Goal: Transaction & Acquisition: Purchase product/service

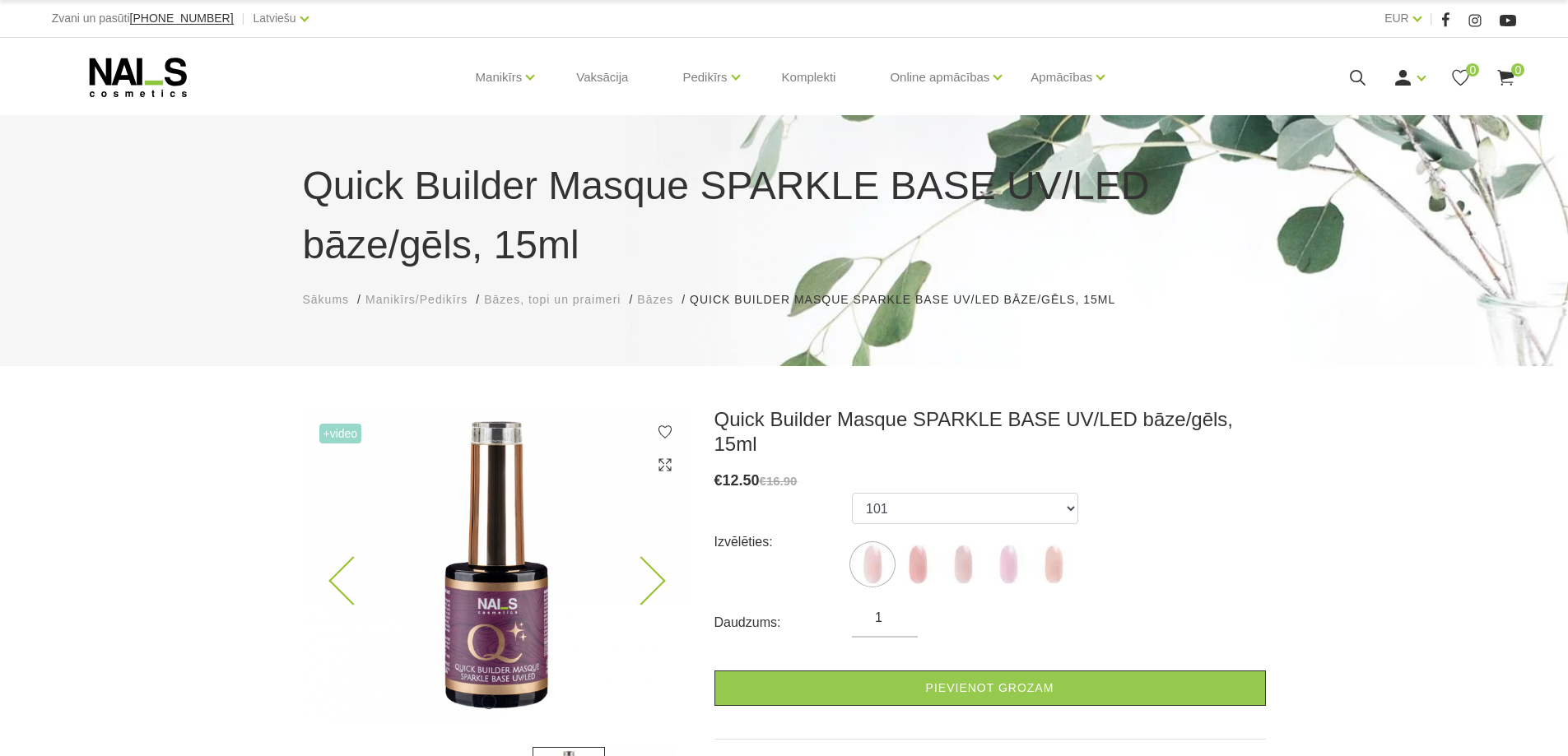
click at [618, 575] on img at bounding box center [497, 564] width 387 height 315
click at [649, 571] on icon at bounding box center [640, 581] width 49 height 49
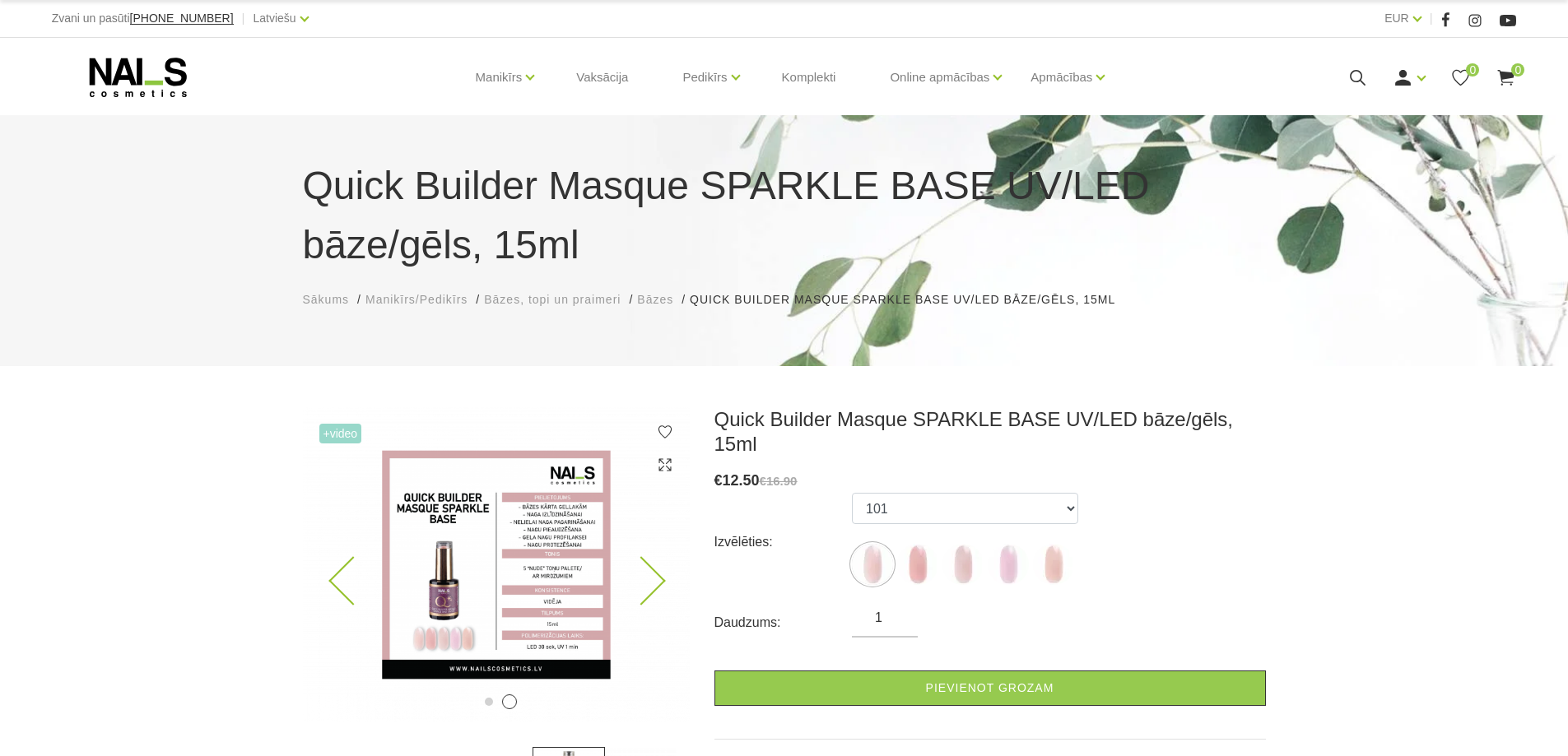
click at [655, 569] on img at bounding box center [497, 564] width 387 height 315
click at [881, 544] on img at bounding box center [872, 564] width 41 height 41
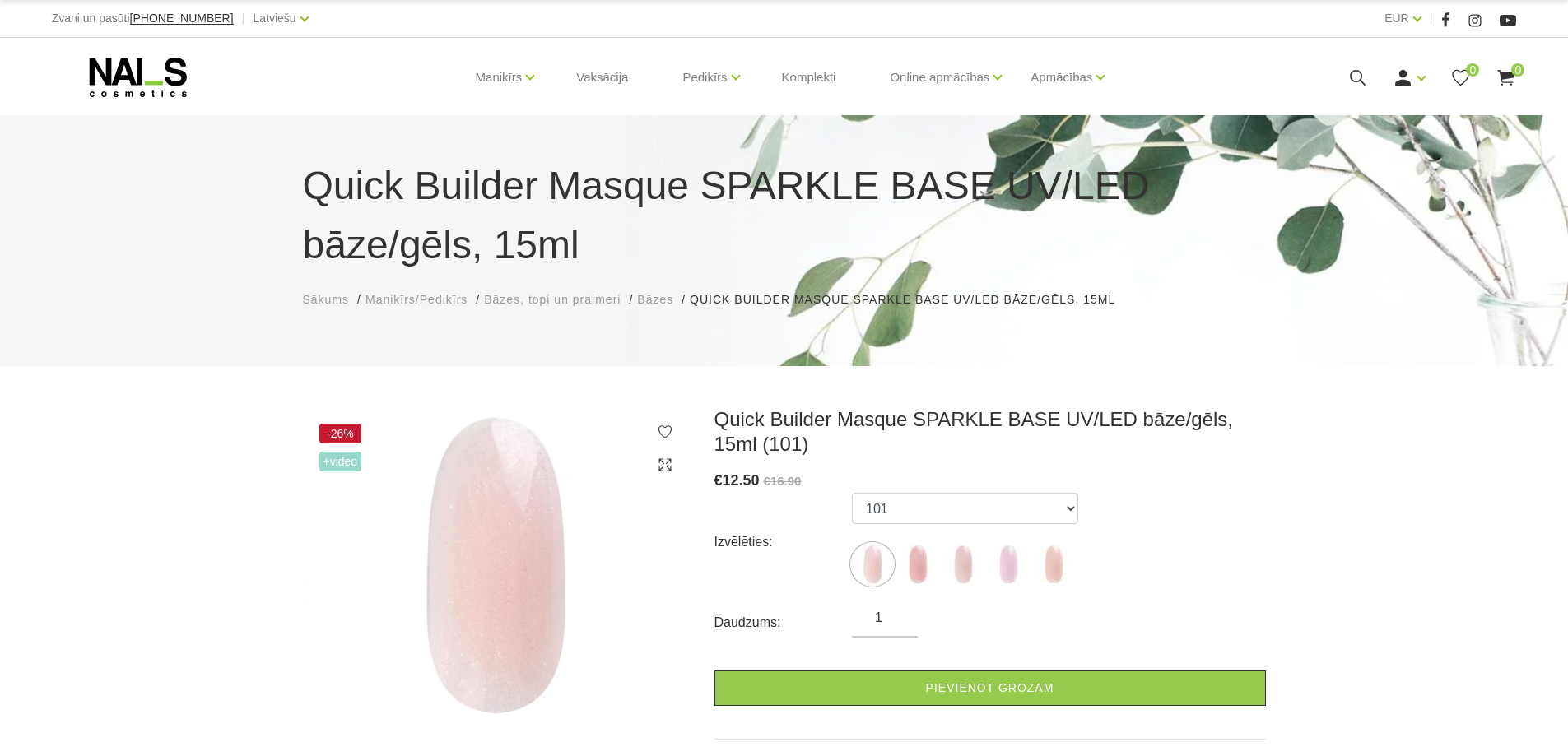
click at [520, 560] on img at bounding box center [497, 564] width 387 height 316
click at [960, 562] on img at bounding box center [962, 564] width 41 height 41
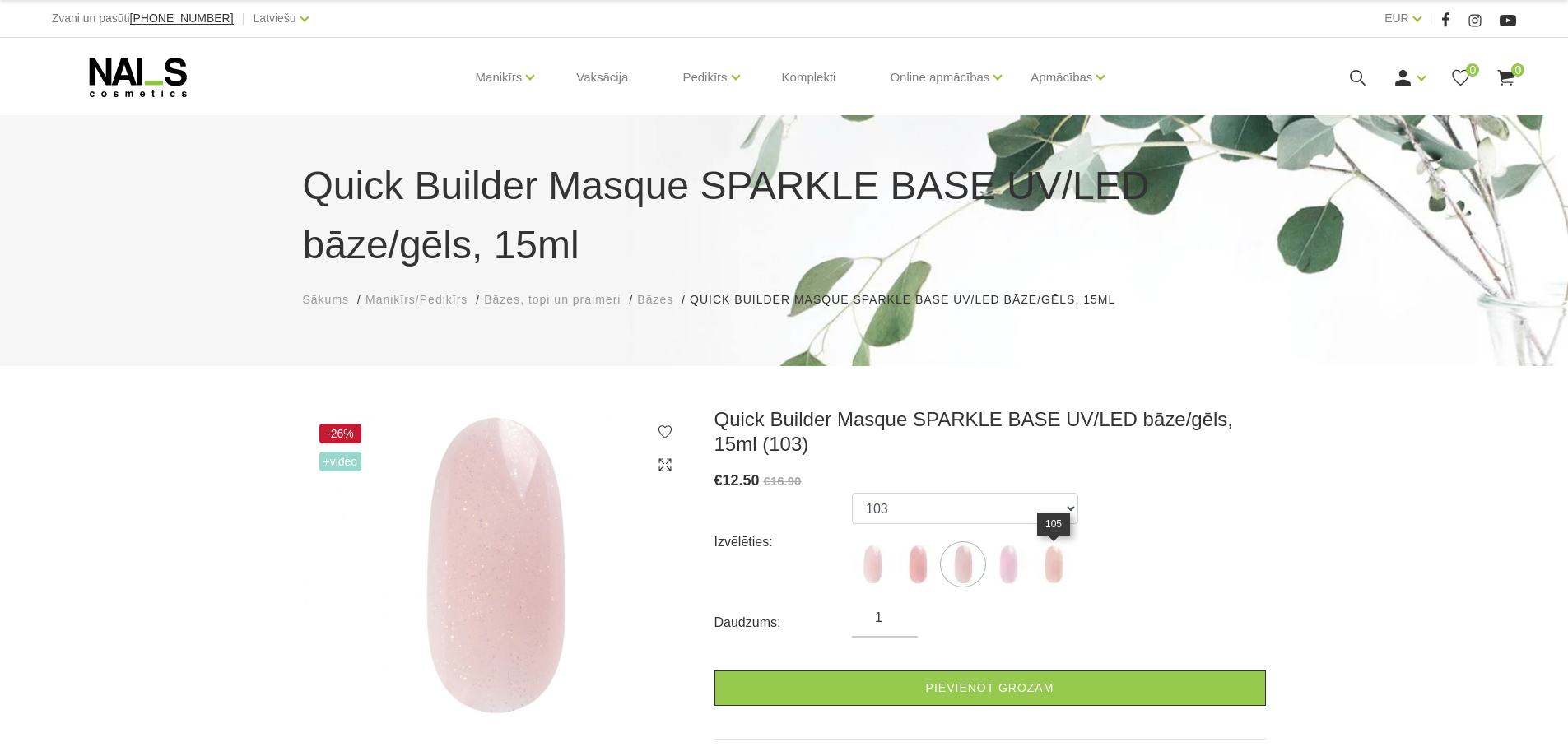
click at [1046, 570] on img at bounding box center [1054, 564] width 41 height 41
select select "6010"
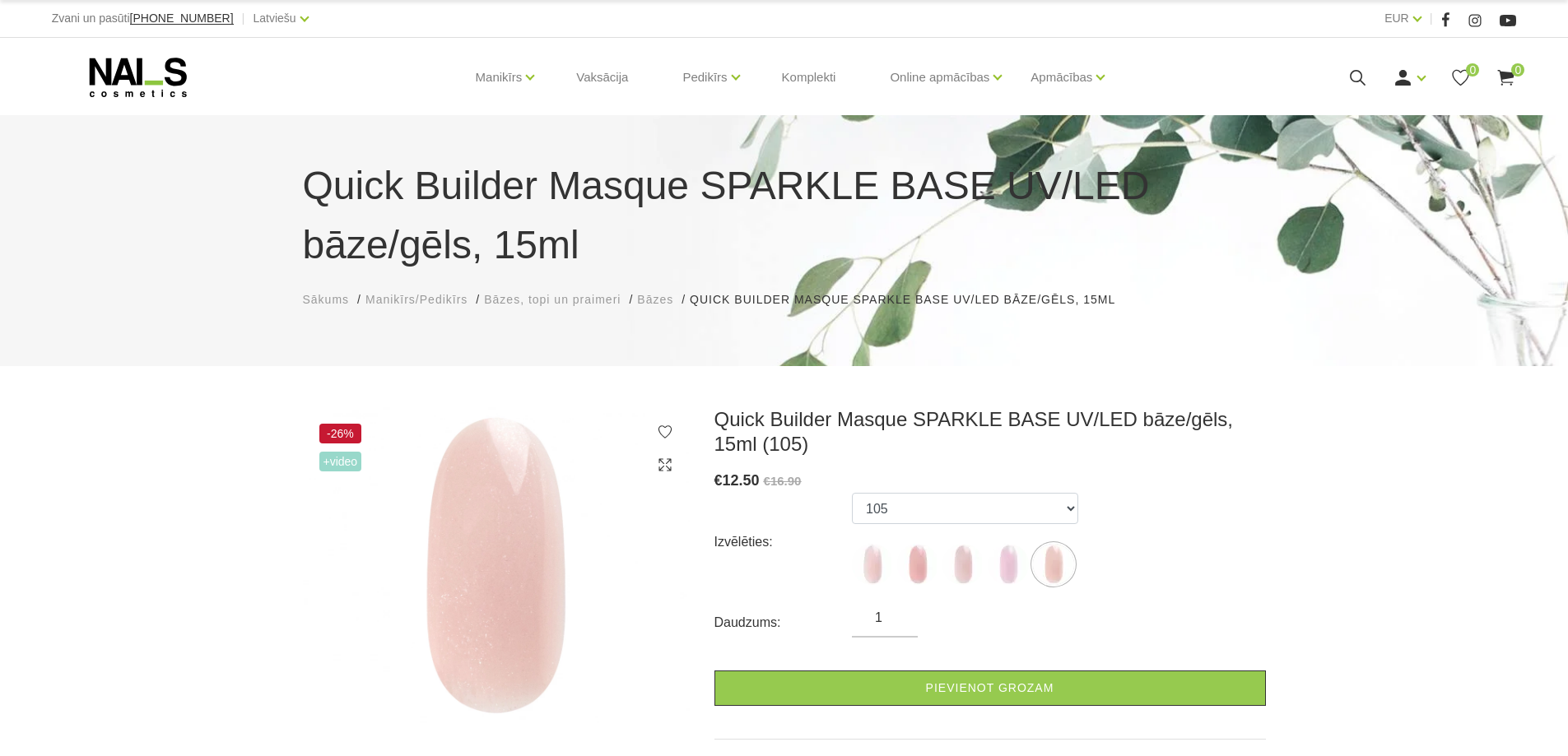
click at [190, 72] on icon at bounding box center [138, 77] width 173 height 41
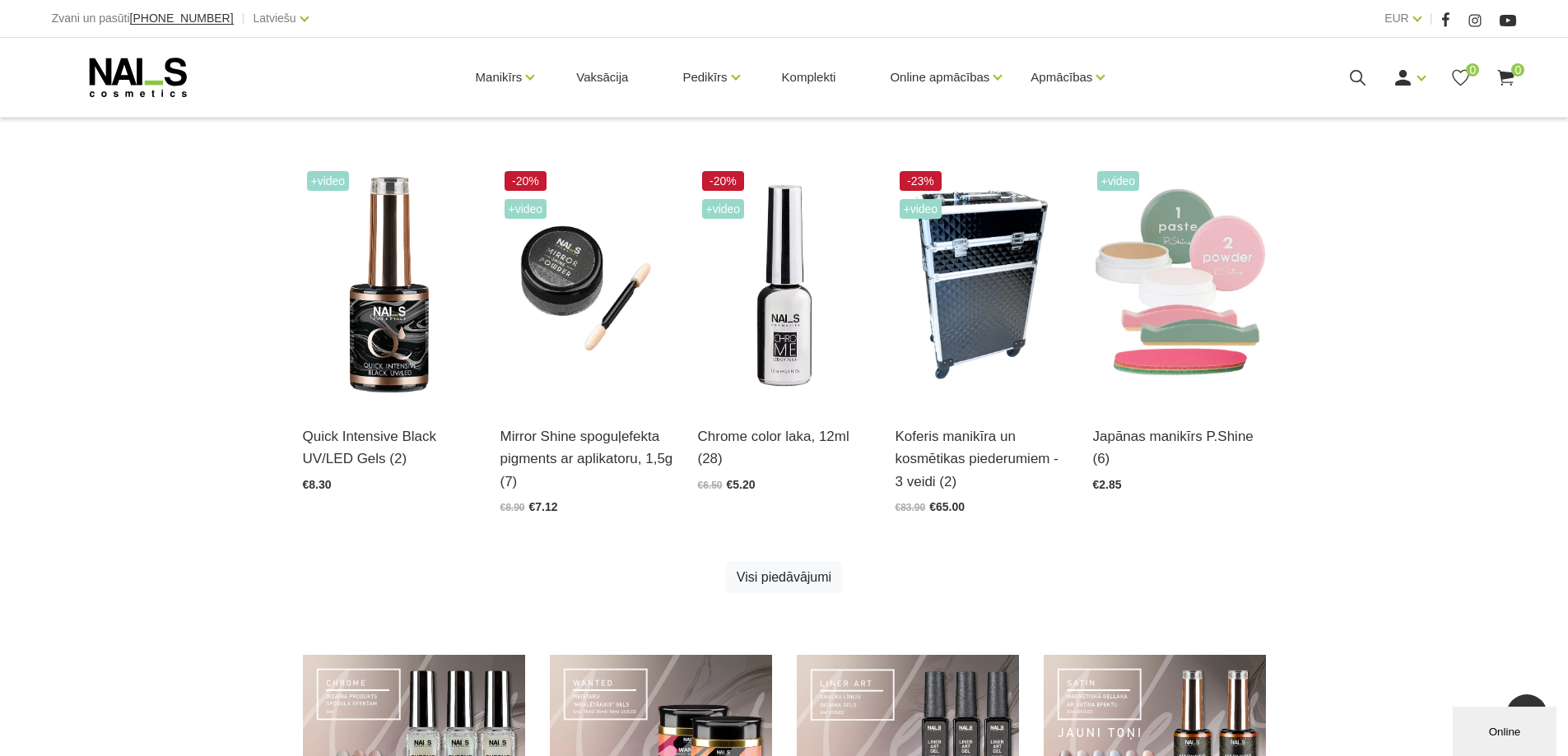
scroll to position [1183, 0]
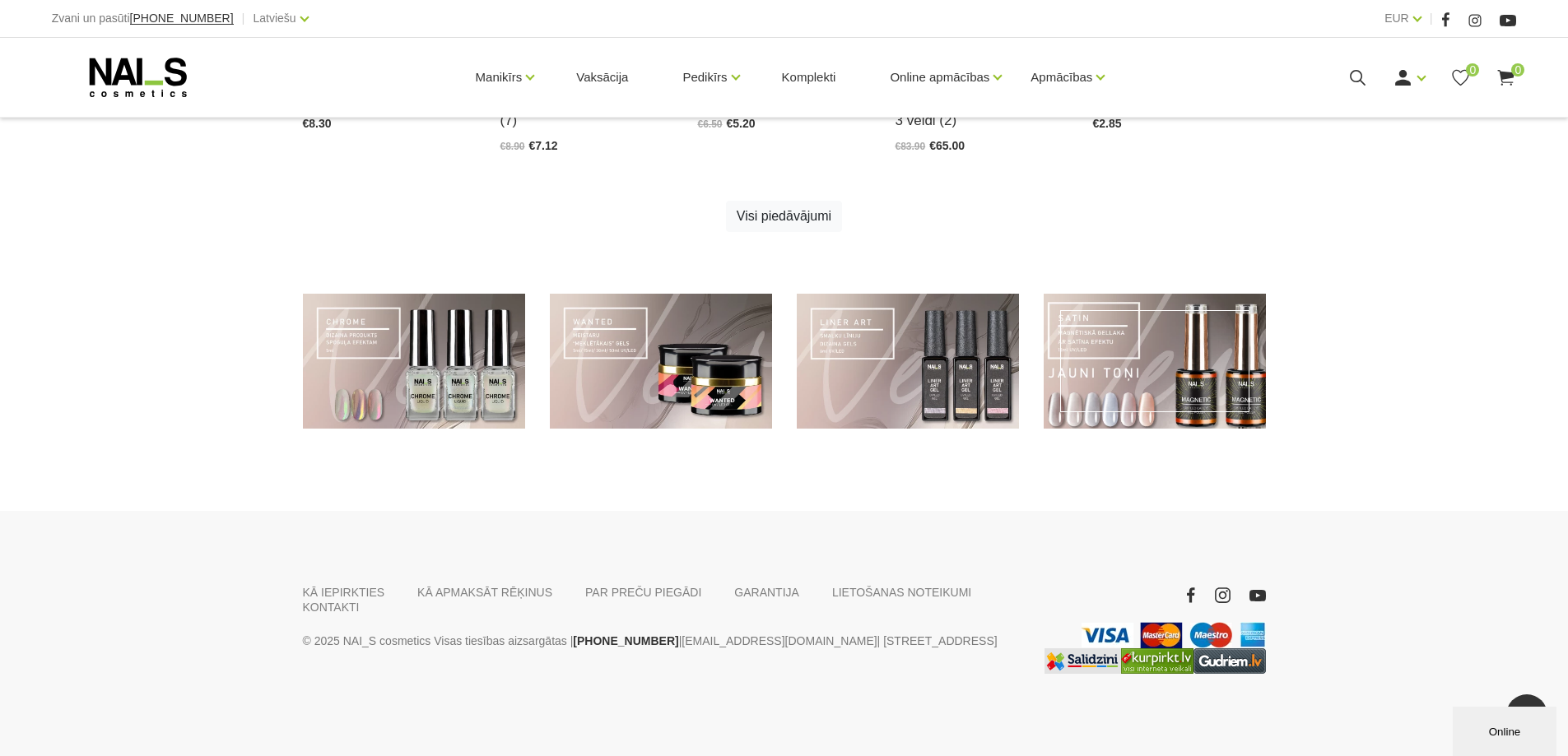
click at [1180, 346] on link at bounding box center [1154, 361] width 222 height 135
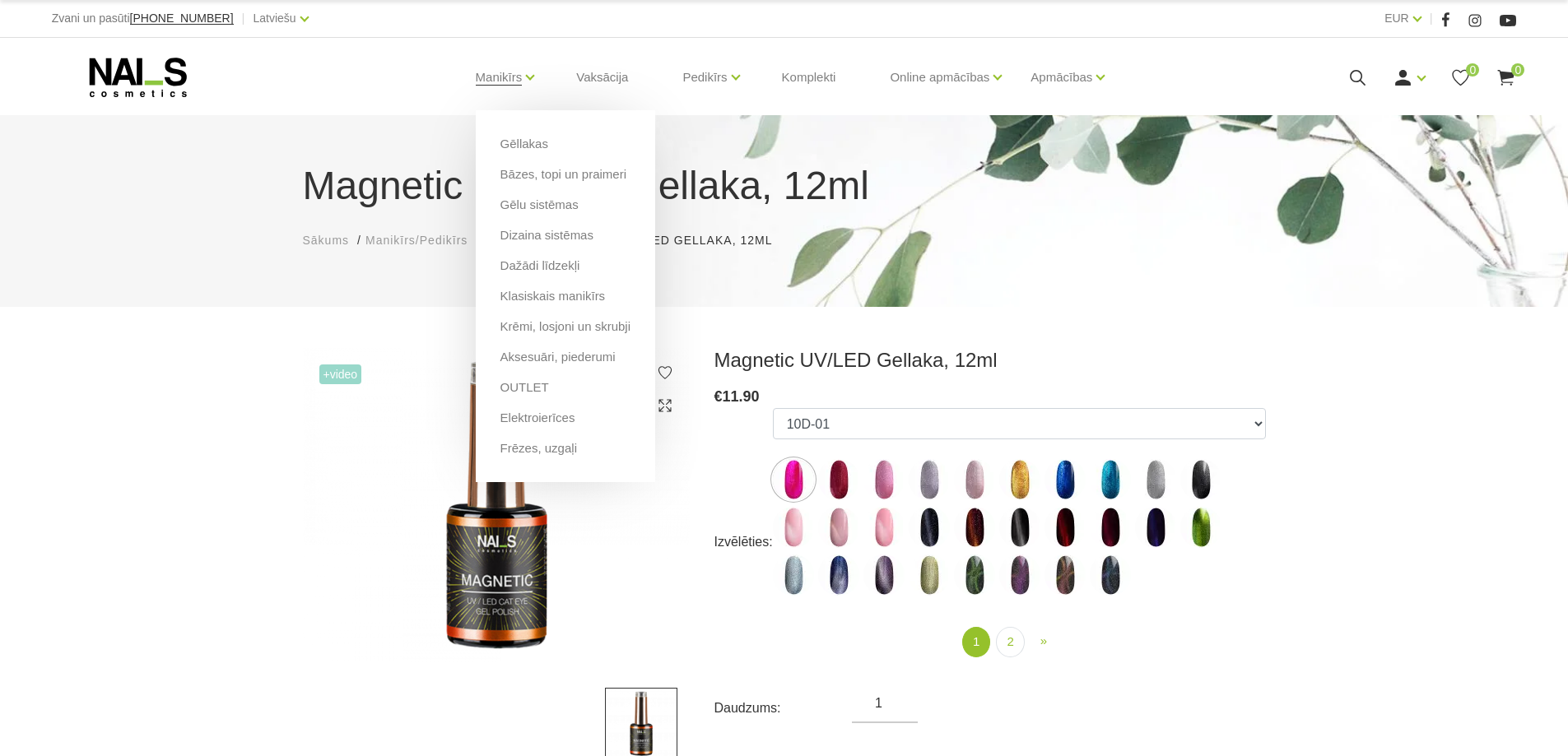
click at [548, 147] on li "Gēllakas" at bounding box center [565, 150] width 130 height 31
click at [533, 145] on link "Gēllakas" at bounding box center [524, 143] width 48 height 18
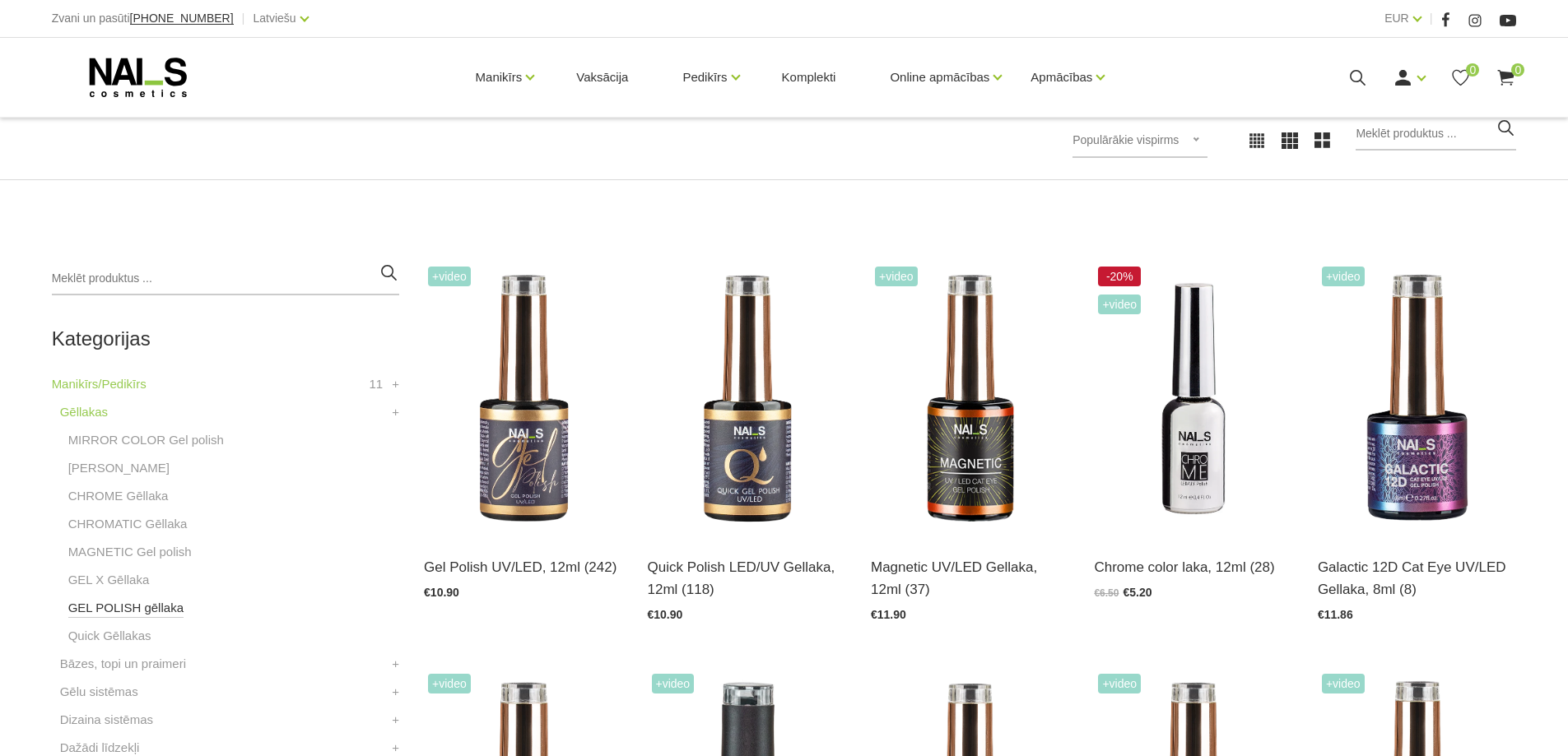
scroll to position [411, 0]
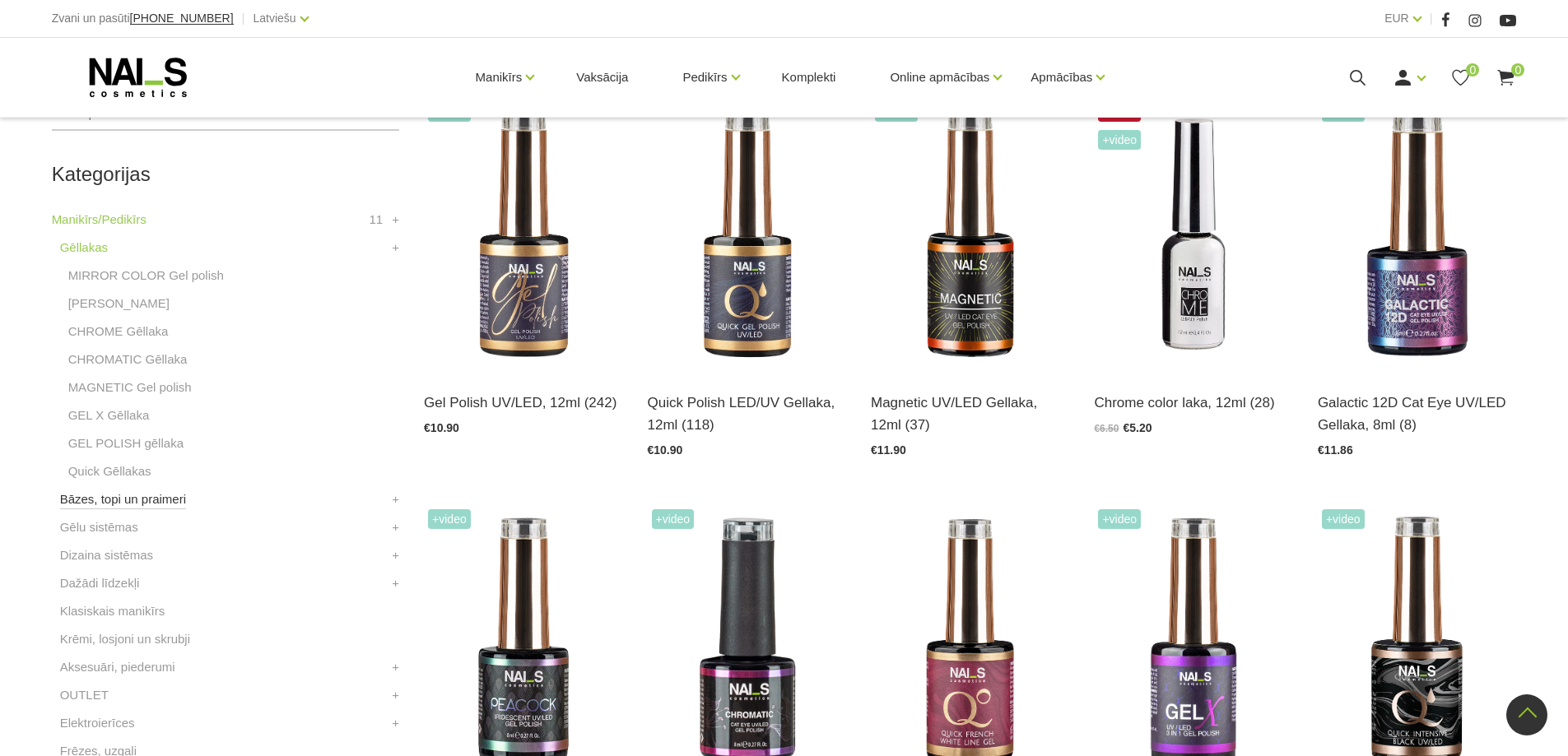
click at [135, 499] on link "Bāzes, topi un praimeri" at bounding box center [123, 499] width 126 height 20
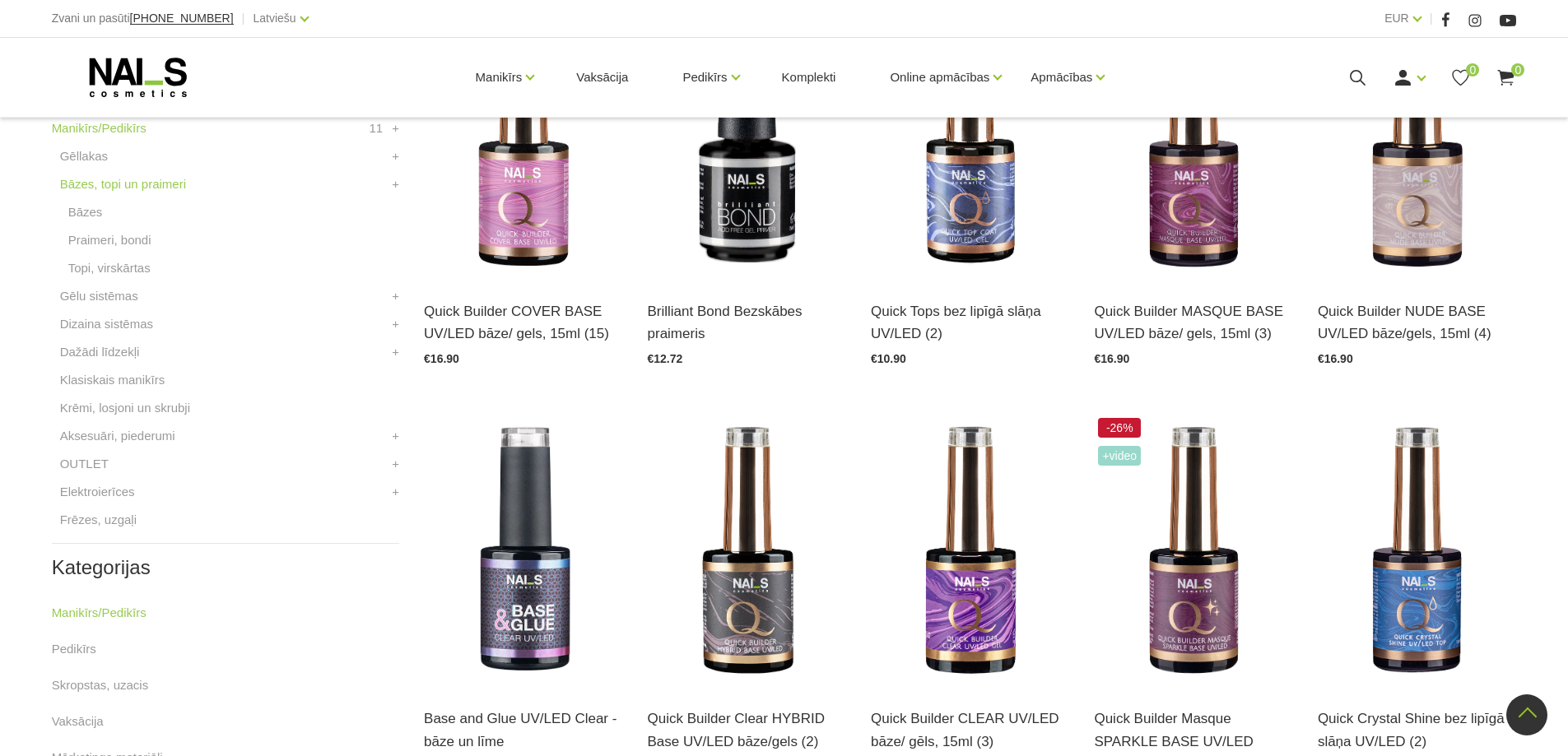
scroll to position [576, 0]
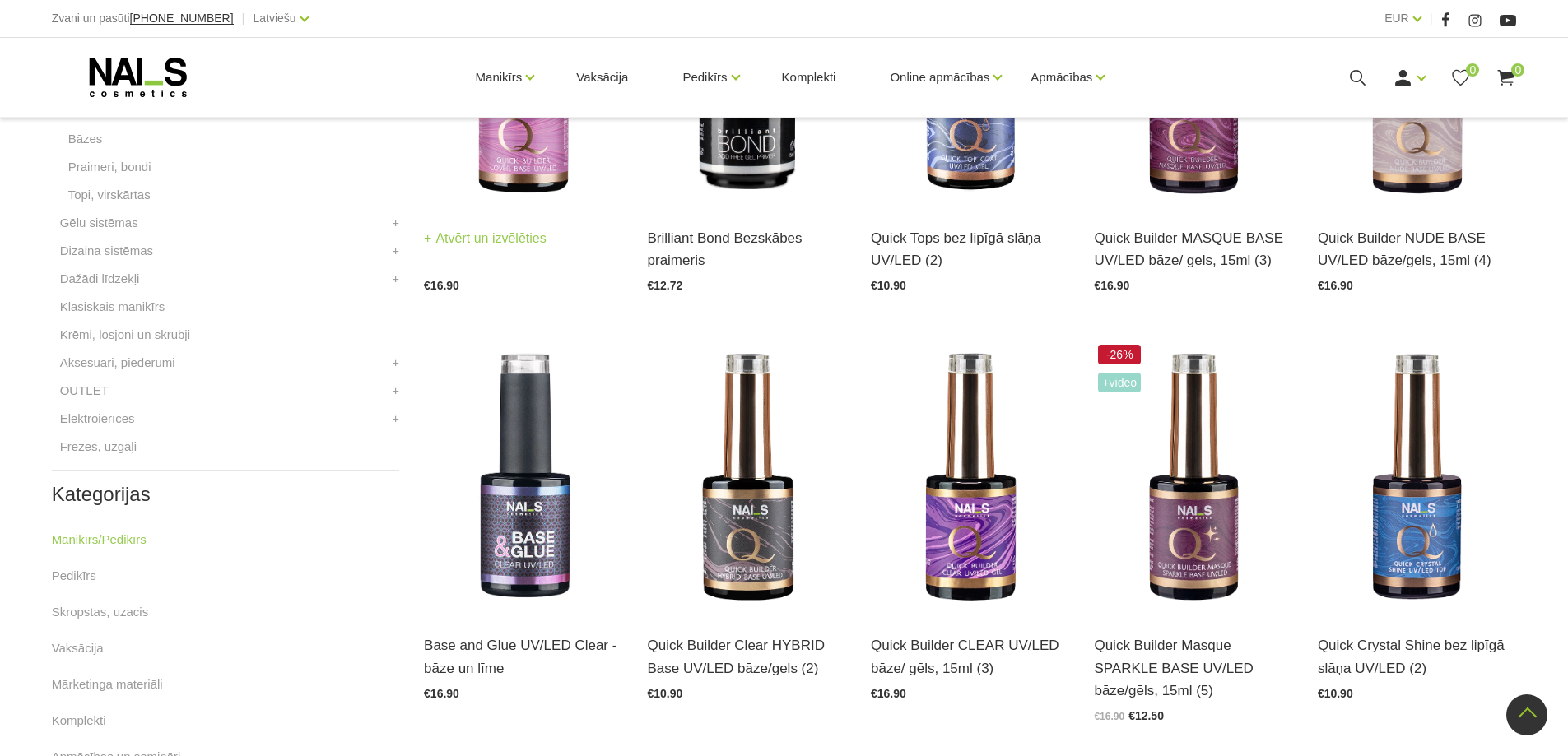
click at [534, 158] on img at bounding box center [523, 70] width 198 height 273
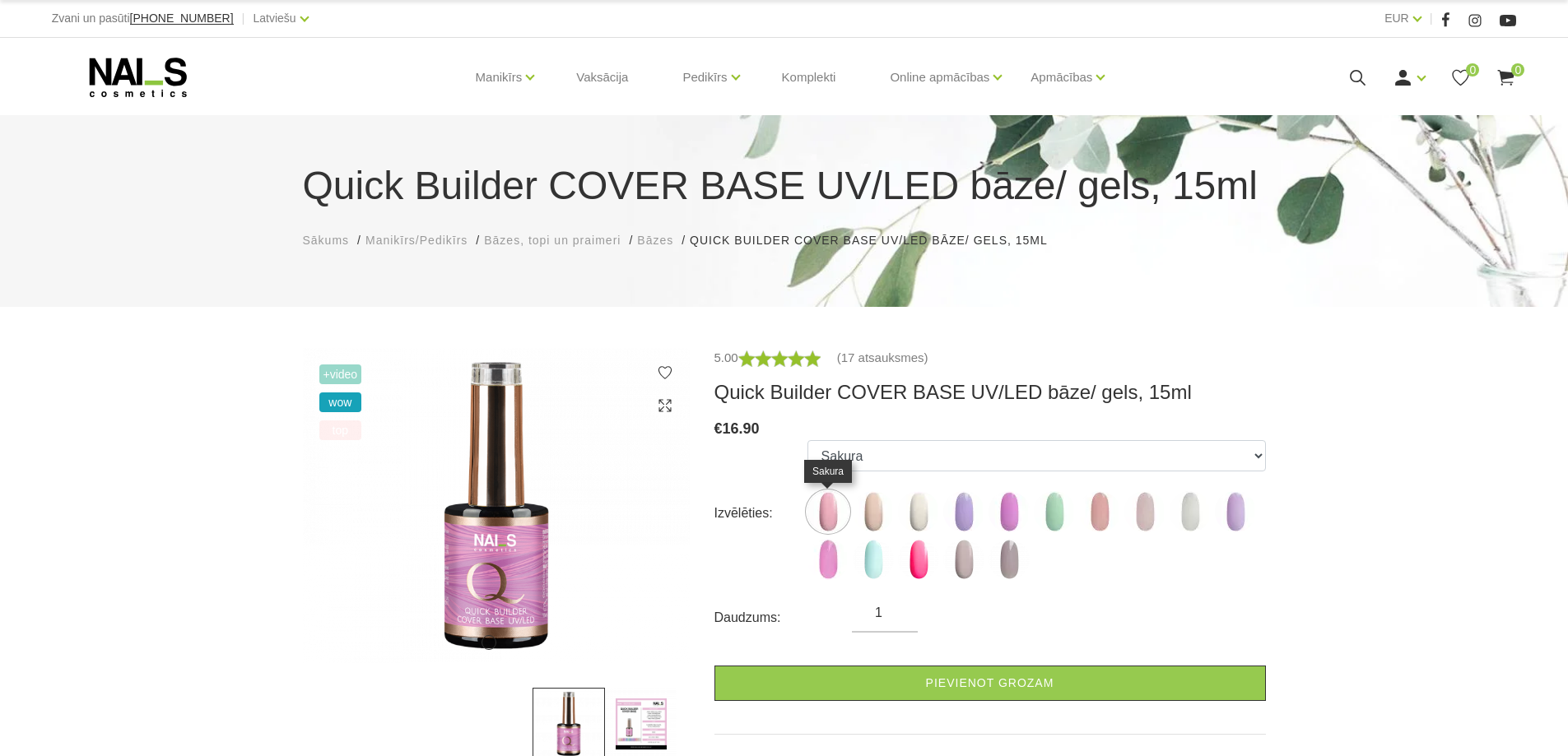
click at [832, 503] on img at bounding box center [828, 512] width 41 height 41
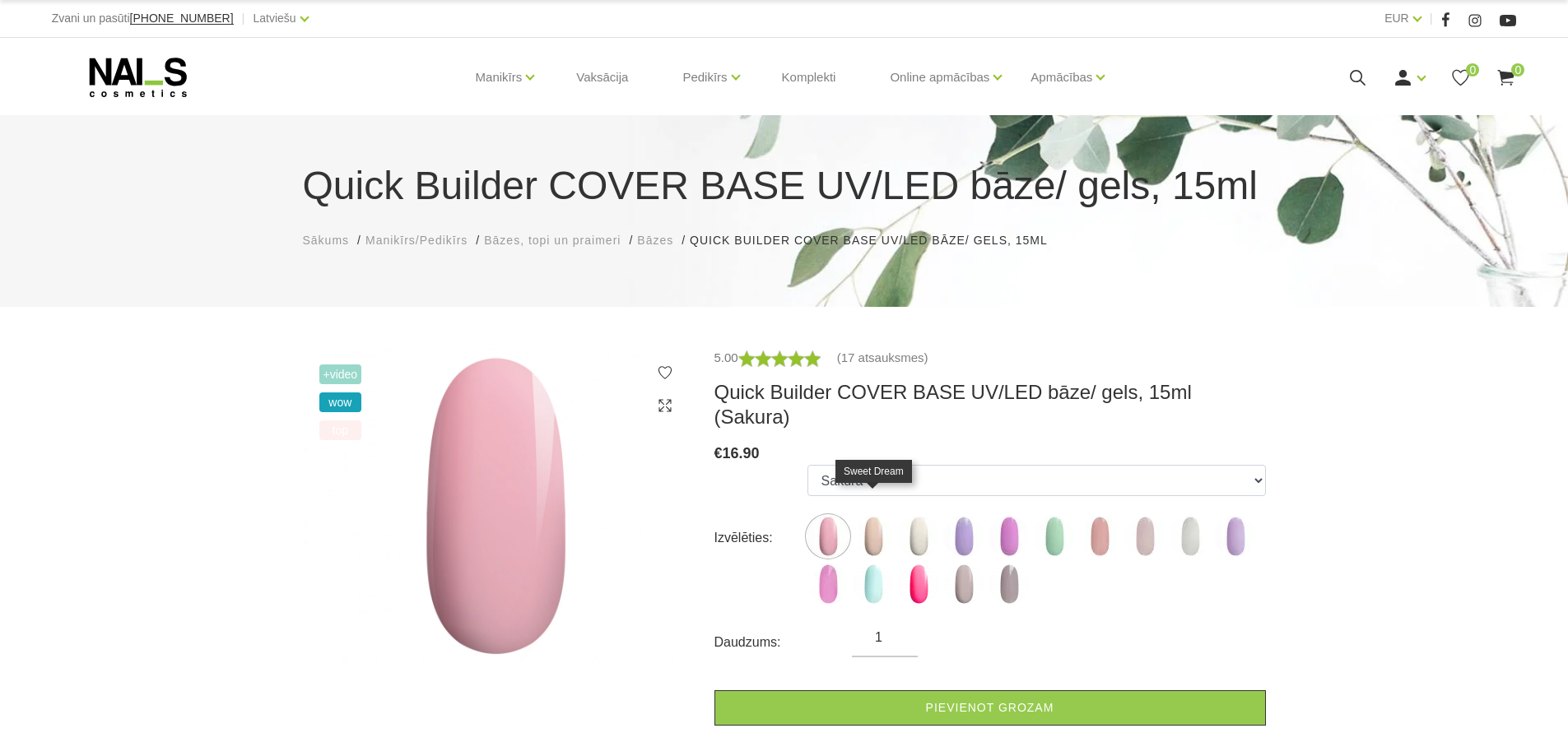
click at [874, 516] on img at bounding box center [873, 536] width 41 height 41
select select "4784"
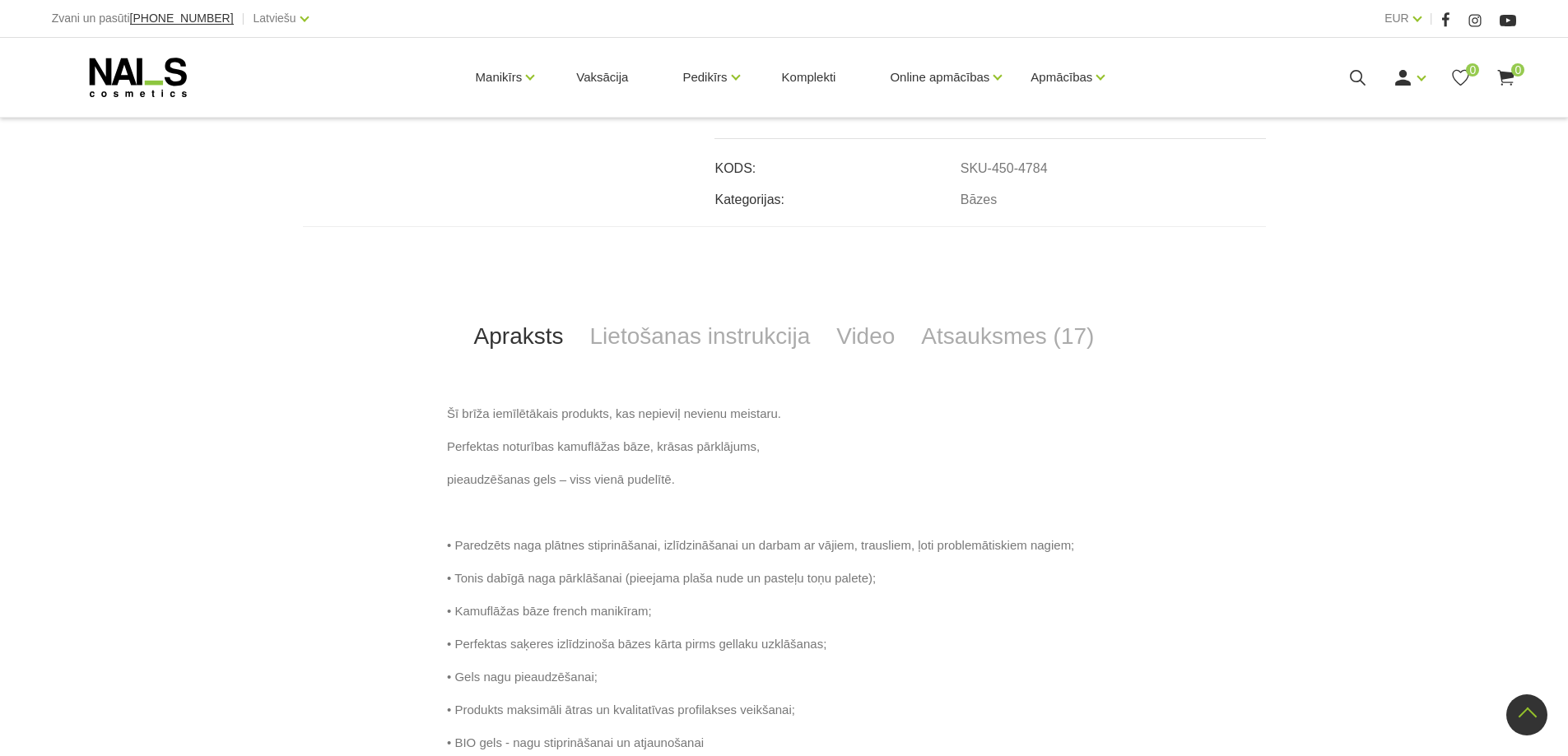
scroll to position [822, 0]
